Goal: Find specific page/section: Find specific page/section

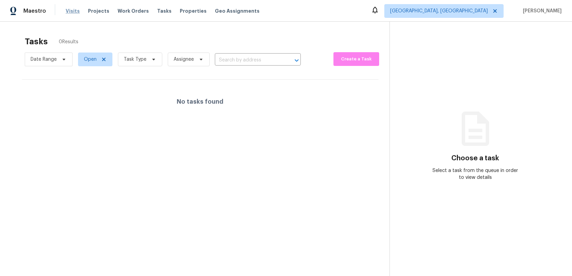
click at [69, 10] on span "Visits" at bounding box center [73, 11] width 14 height 7
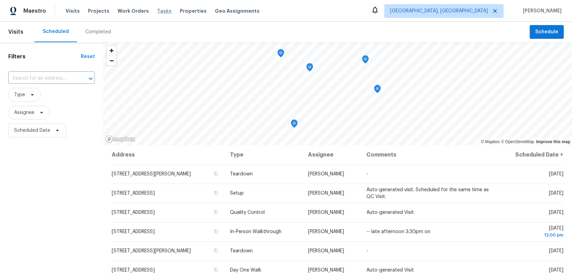
click at [157, 10] on span "Tasks" at bounding box center [164, 11] width 14 height 5
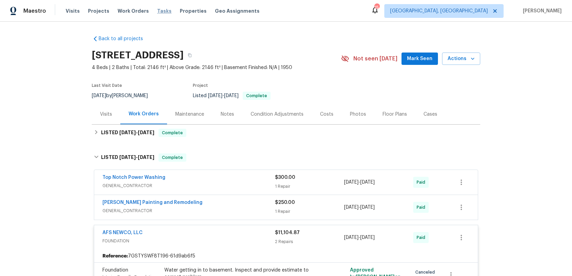
click at [157, 10] on span "Tasks" at bounding box center [164, 11] width 14 height 5
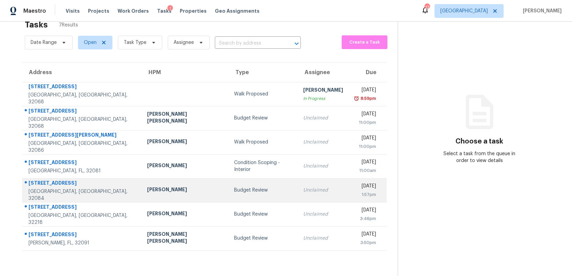
scroll to position [19, 0]
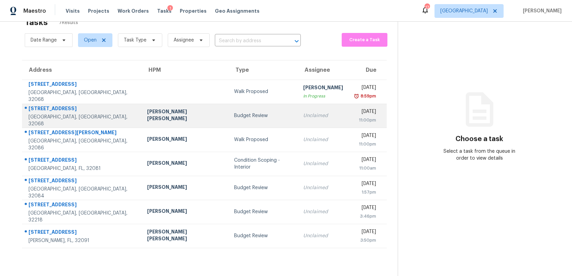
click at [234, 115] on div "Budget Review" at bounding box center [263, 115] width 58 height 7
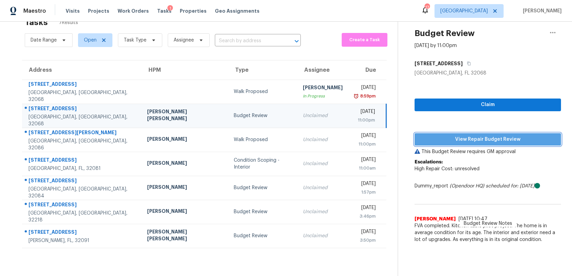
click at [531, 143] on span "View Repair Budget Review" at bounding box center [487, 139] width 135 height 9
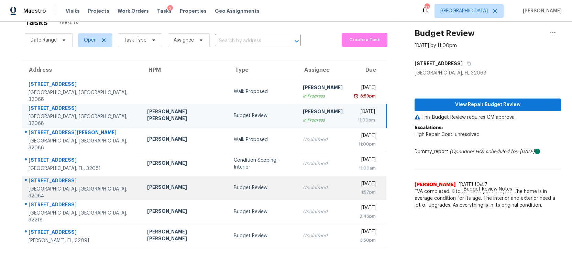
click at [234, 191] on div "Budget Review" at bounding box center [263, 188] width 58 height 7
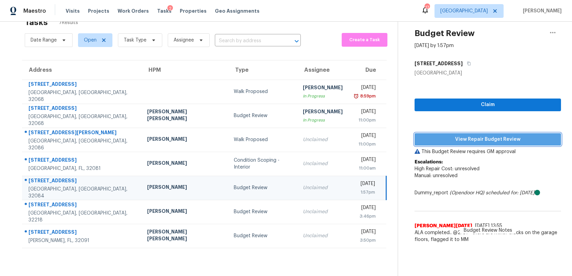
click at [460, 137] on span "View Repair Budget Review" at bounding box center [487, 139] width 135 height 9
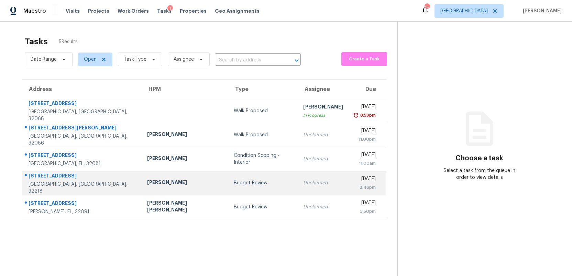
click at [234, 186] on div "Budget Review" at bounding box center [263, 183] width 58 height 7
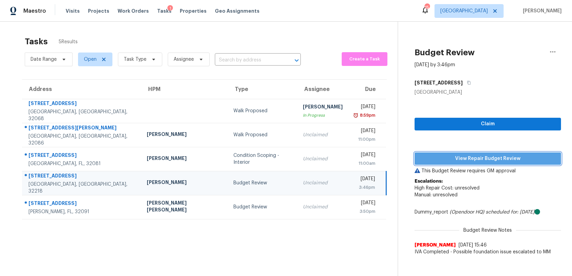
click at [467, 160] on span "View Repair Budget Review" at bounding box center [487, 159] width 135 height 9
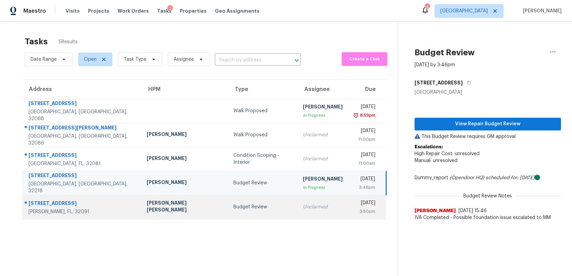
click at [234, 207] on div "Budget Review" at bounding box center [262, 207] width 58 height 7
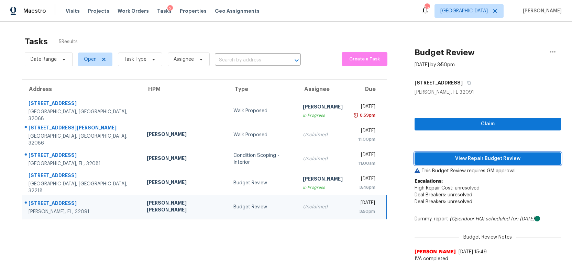
click at [464, 158] on span "View Repair Budget Review" at bounding box center [487, 159] width 135 height 9
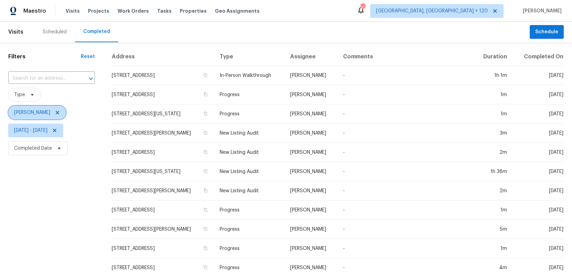
click at [56, 112] on icon at bounding box center [57, 112] width 3 height 3
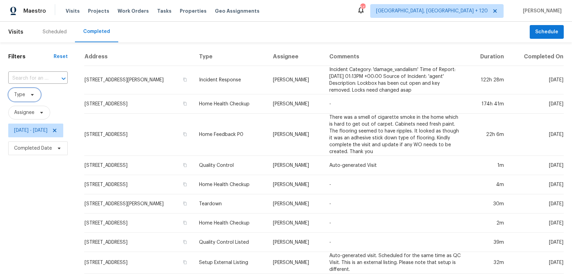
click at [34, 97] on icon at bounding box center [32, 94] width 5 height 5
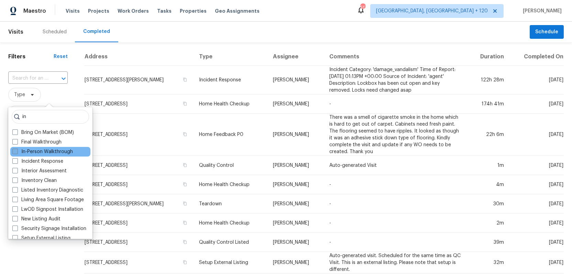
type input "in"
click at [12, 152] on span at bounding box center [14, 151] width 5 height 5
click at [12, 152] on input "In-Person Walkthrough" at bounding box center [14, 150] width 4 height 4
checkbox input "true"
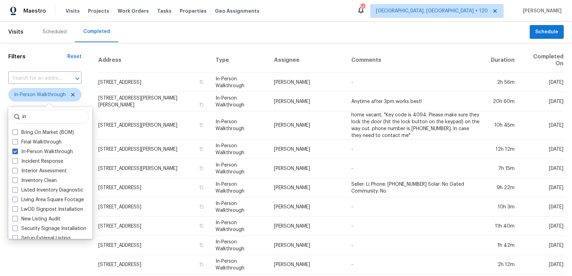
click at [44, 266] on div "Filters Reset ​ In-Person Walkthrough Assignee Mon, Sep 01 - Mon, Oct 06 Comple…" at bounding box center [45, 263] width 90 height 443
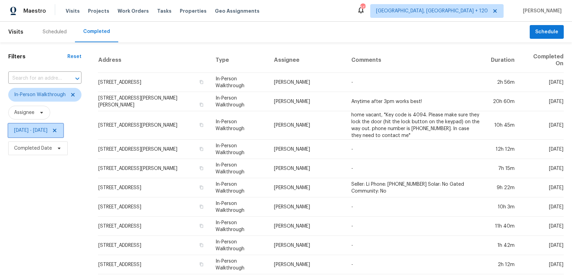
click at [47, 128] on span "Mon, Sep 01 - Mon, Oct 06" at bounding box center [30, 130] width 33 height 7
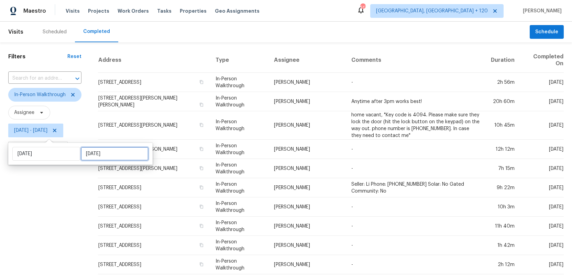
click at [93, 156] on input "Mon, Oct 06" at bounding box center [115, 154] width 68 height 14
select select "8"
select select "2025"
select select "9"
select select "2025"
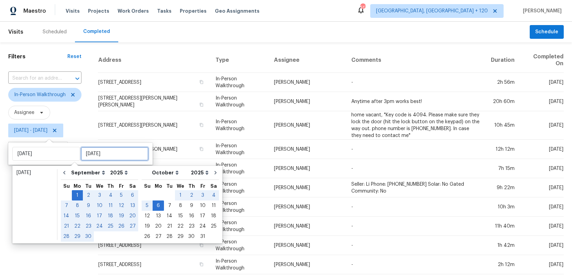
type input "Mon, Oct 06"
type input "Tue, Oct 07"
type input "Sun, Oct 05"
type input "Mon, Oct 06"
click at [44, 151] on input "Mon, Sep 01" at bounding box center [46, 154] width 68 height 14
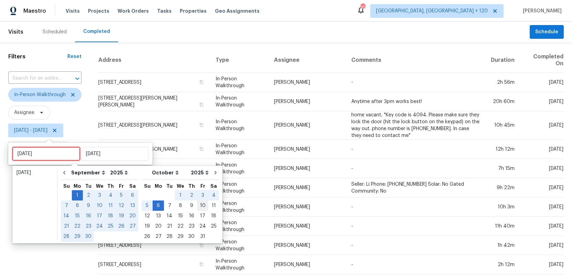
type input "Fri, Oct 10"
type input "Fri, Oct 03"
type input "Mon, Oct 06"
click at [197, 195] on div "3" at bounding box center [202, 196] width 11 height 10
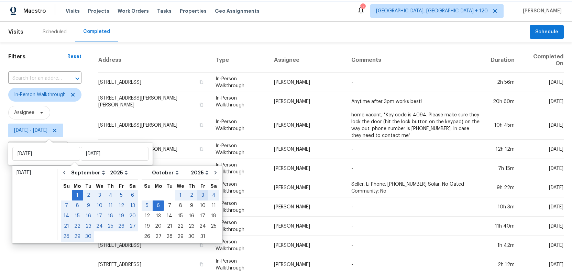
type input "Fri, Oct 03"
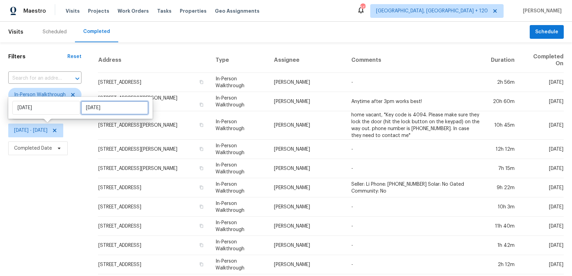
click at [102, 111] on input "Mon, Oct 06" at bounding box center [115, 108] width 68 height 14
select select "9"
select select "2025"
select select "10"
select select "2025"
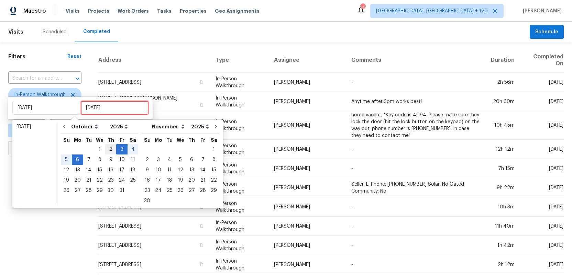
type input "Thu, Oct 02"
type input "Fri, Oct 03"
type input "Tue, Oct 07"
click at [88, 159] on div "7" at bounding box center [88, 160] width 11 height 10
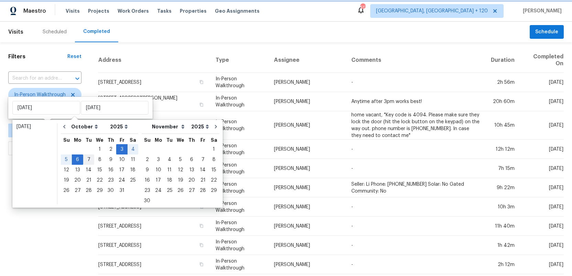
type input "Tue, Oct 07"
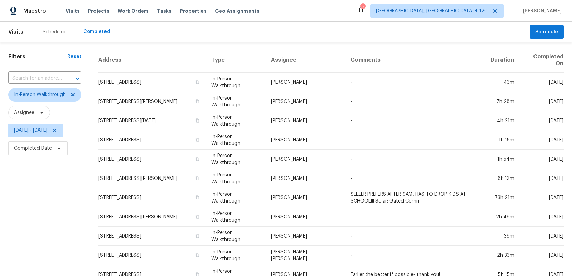
click at [77, 189] on div "Filters Reset ​ In-Person Walkthrough Assignee Fri, Oct 03 - Tue, Oct 07 Comple…" at bounding box center [45, 260] width 90 height 436
